Goal: Navigation & Orientation: Find specific page/section

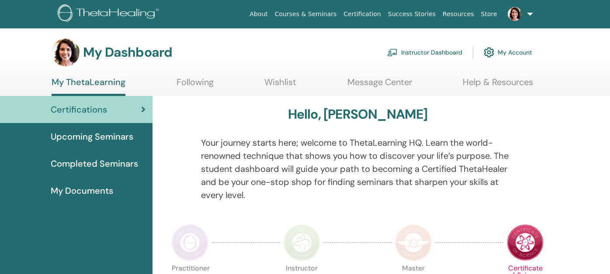
click at [422, 52] on link "Instructor Dashboard" at bounding box center [424, 52] width 75 height 19
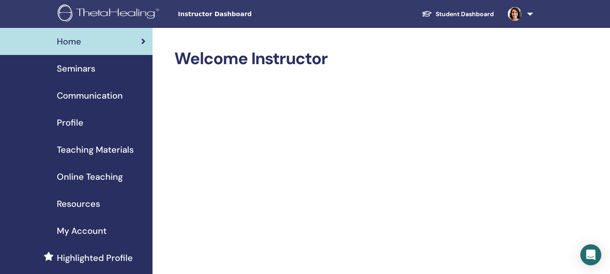
click at [71, 70] on span "Seminars" at bounding box center [76, 68] width 38 height 13
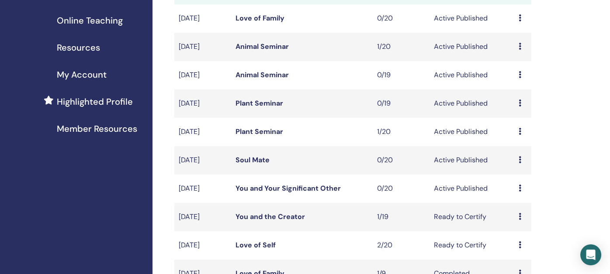
scroll to position [174, 0]
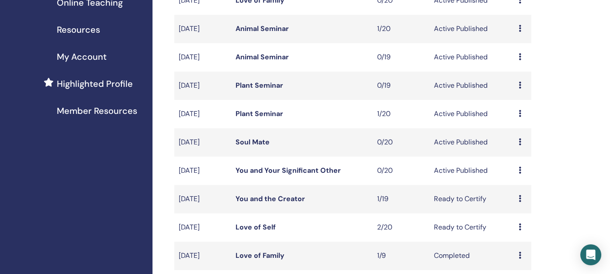
click at [259, 168] on link "You and Your Significant Other" at bounding box center [288, 170] width 105 height 9
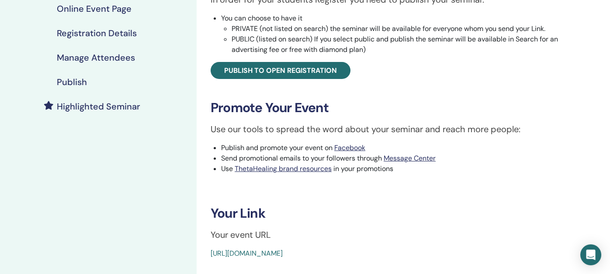
scroll to position [174, 0]
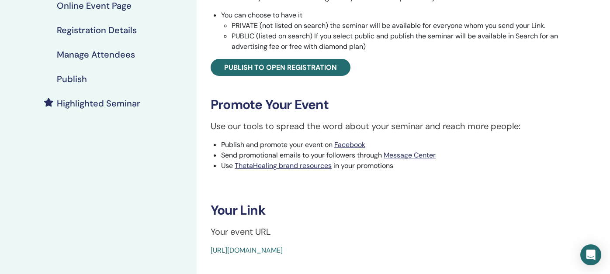
drag, startPoint x: 413, startPoint y: 249, endPoint x: 207, endPoint y: 250, distance: 205.8
click at [207, 250] on div "You and Your Significant Other Event Type Online Event Status Active Published …" at bounding box center [400, 65] width 396 height 381
copy link "https://www.thetahealing.com/seminar-377187-details.html"
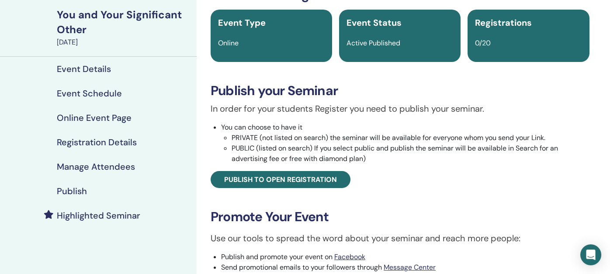
scroll to position [0, 0]
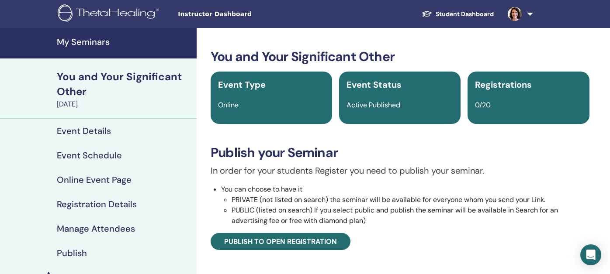
click at [470, 8] on link "Student Dashboard" at bounding box center [458, 14] width 86 height 16
